Goal: Navigation & Orientation: Find specific page/section

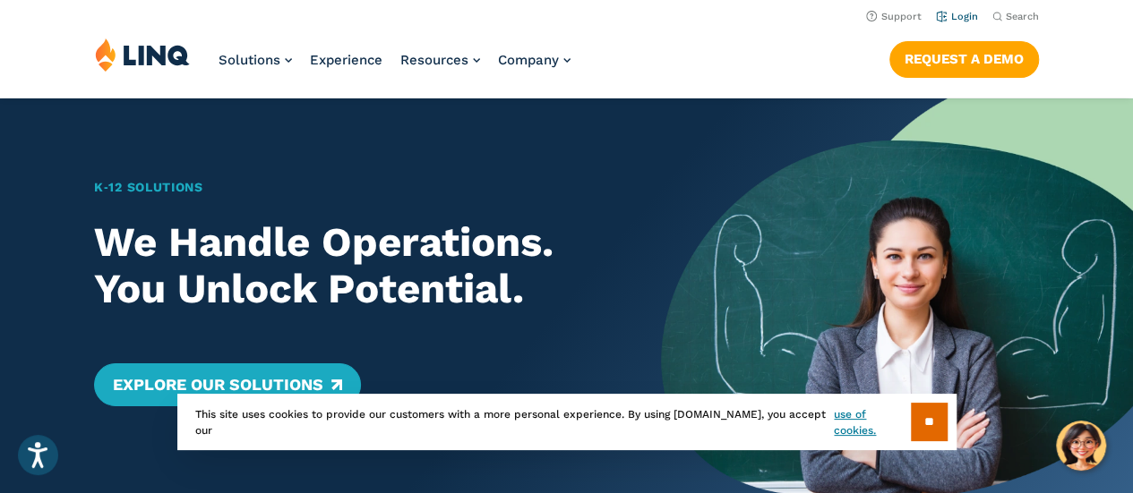
click at [956, 15] on link "Login" at bounding box center [957, 17] width 42 height 12
click at [954, 13] on link "Login" at bounding box center [957, 17] width 42 height 12
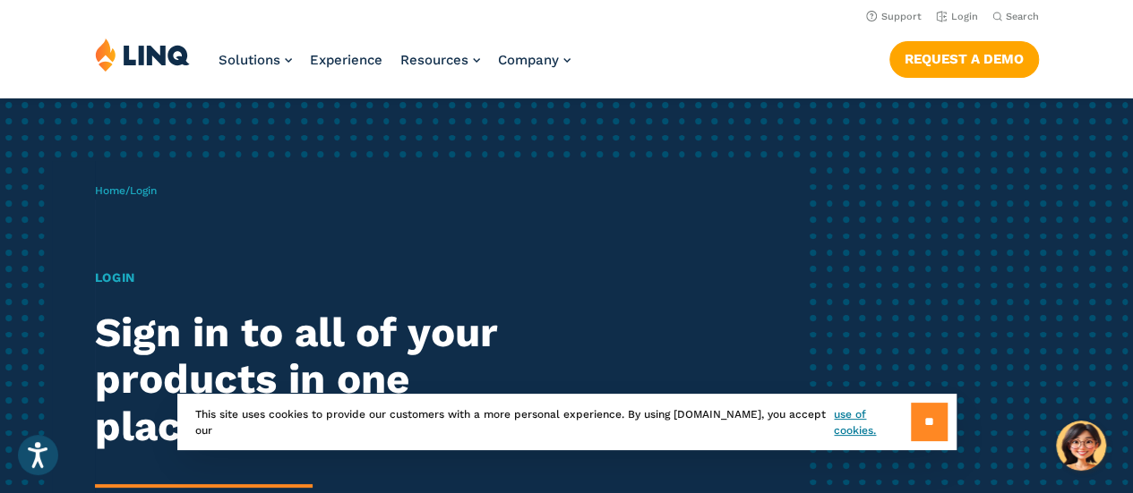
click at [929, 425] on input "**" at bounding box center [929, 422] width 37 height 38
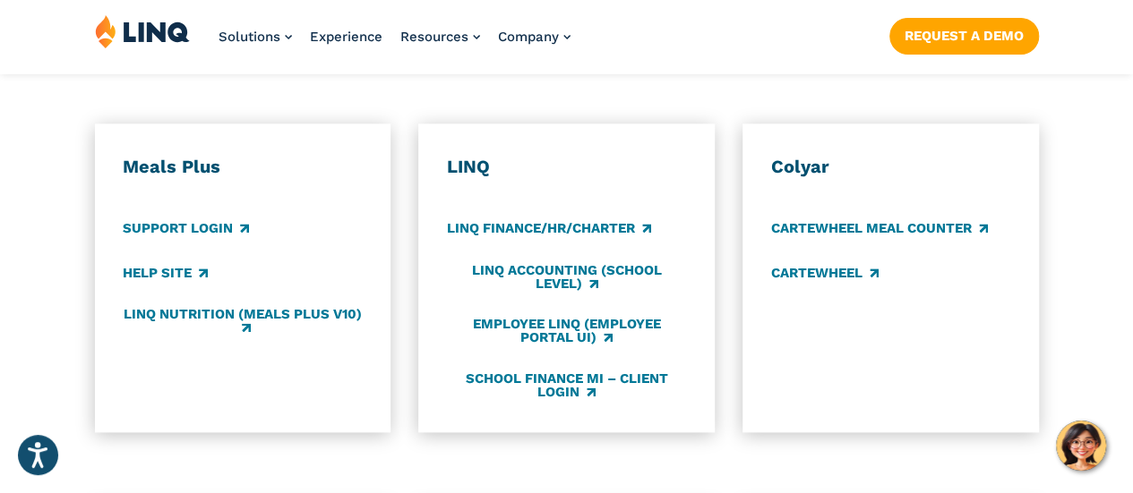
scroll to position [998, 0]
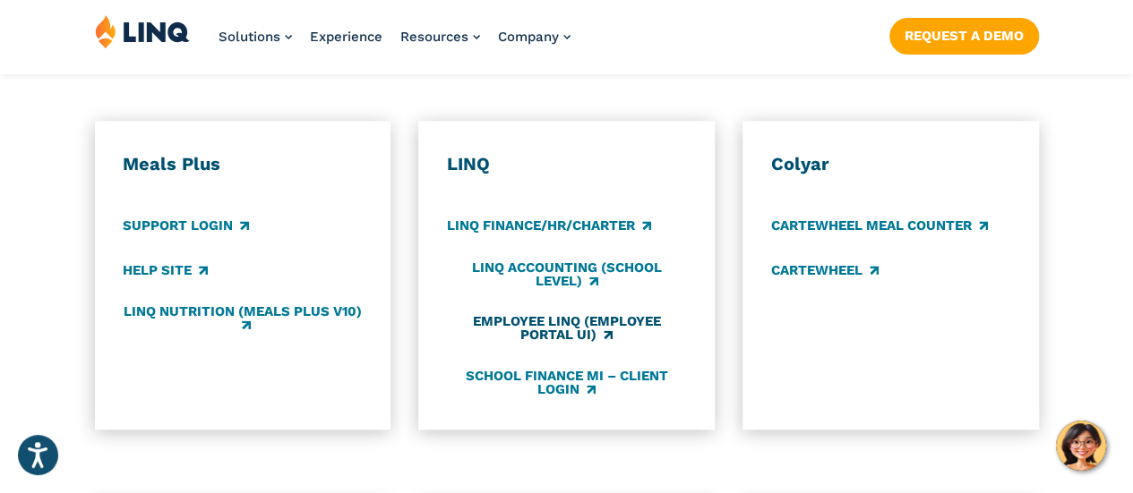
click at [531, 314] on link "Employee LINQ (Employee Portal UI)" at bounding box center [566, 329] width 239 height 30
click at [167, 217] on link "Support Login" at bounding box center [186, 227] width 126 height 20
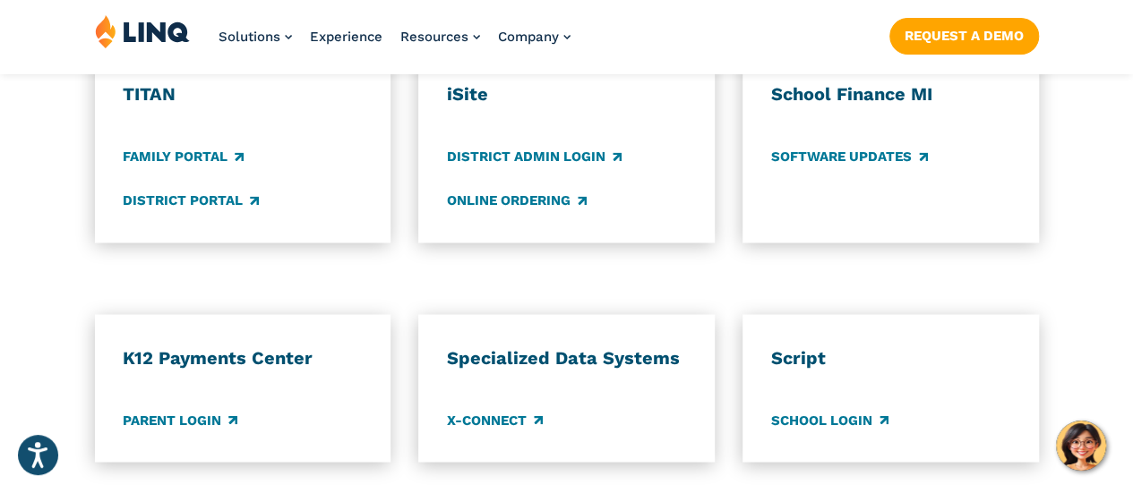
scroll to position [1450, 0]
click at [192, 409] on link "Parent Login" at bounding box center [180, 419] width 115 height 20
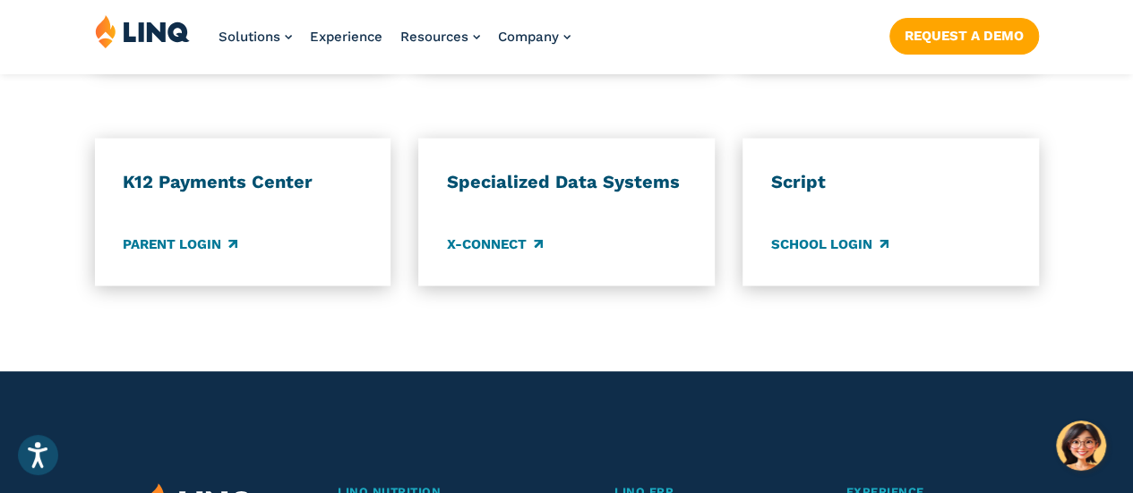
scroll to position [1627, 0]
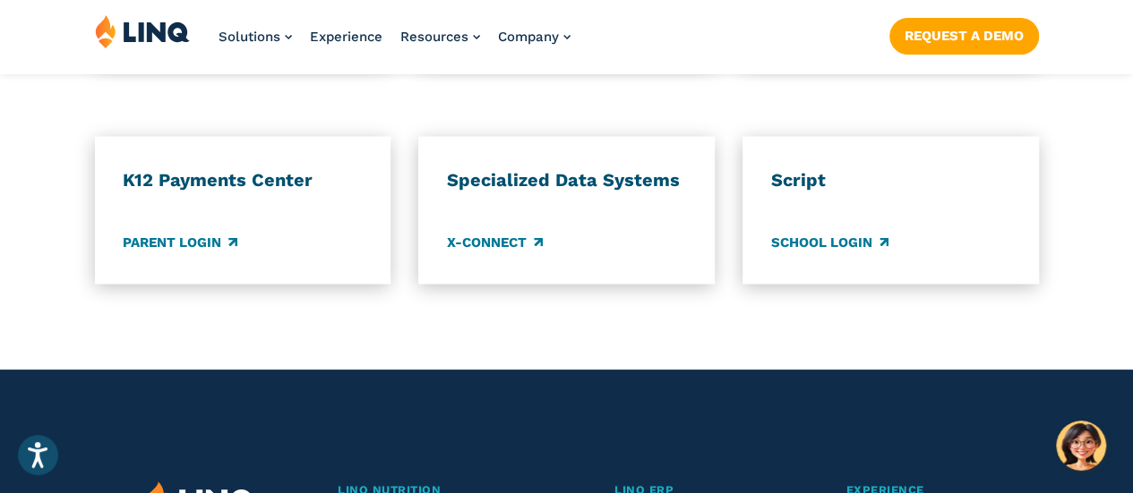
click at [817, 204] on div "Script School Login" at bounding box center [890, 209] width 239 height 83
click at [808, 232] on link "School Login" at bounding box center [829, 242] width 117 height 20
